Goal: Task Accomplishment & Management: Manage account settings

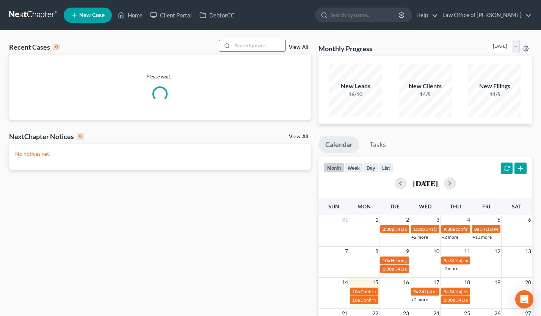
click at [257, 49] on input "search" at bounding box center [258, 45] width 53 height 11
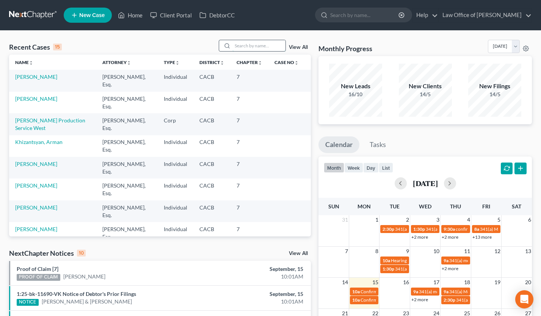
click at [257, 43] on input "search" at bounding box center [258, 45] width 53 height 11
click at [57, 96] on link "[PERSON_NAME]" at bounding box center [36, 99] width 42 height 6
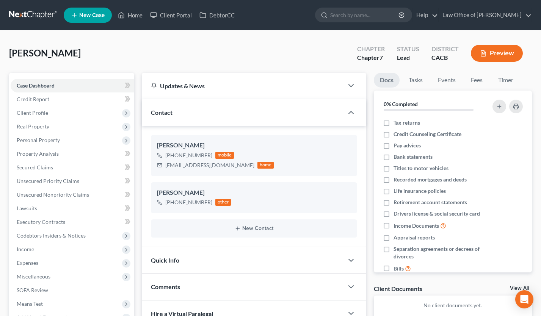
drag, startPoint x: 52, startPoint y: 142, endPoint x: 58, endPoint y: 151, distance: 10.7
click at [52, 142] on span "Personal Property" at bounding box center [38, 140] width 43 height 6
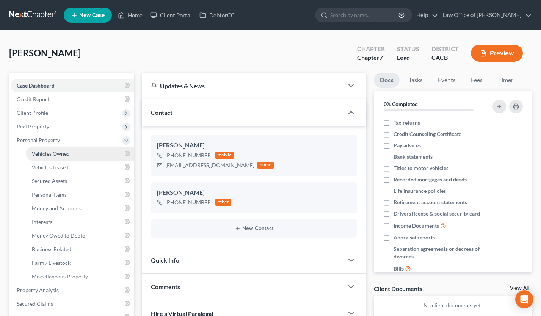
click at [60, 155] on span "Vehicles Owned" at bounding box center [51, 154] width 38 height 6
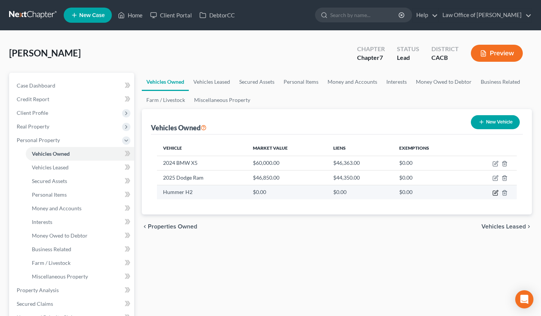
click at [495, 191] on icon "button" at bounding box center [495, 193] width 6 height 6
select select "0"
select select "2"
select select "0"
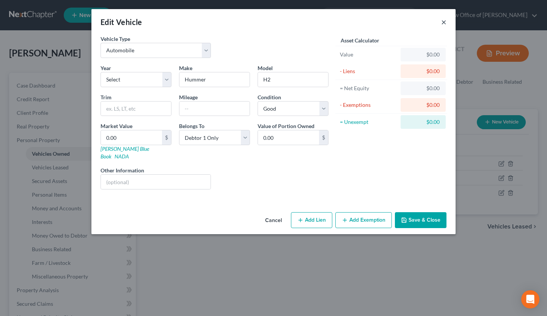
click at [442, 24] on button "×" at bounding box center [443, 21] width 5 height 9
